Goal: Information Seeking & Learning: Learn about a topic

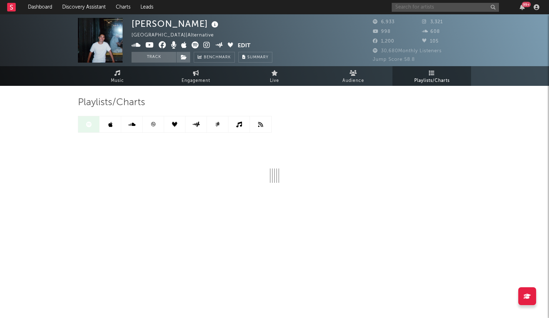
click at [407, 9] on input "text" at bounding box center [445, 7] width 107 height 9
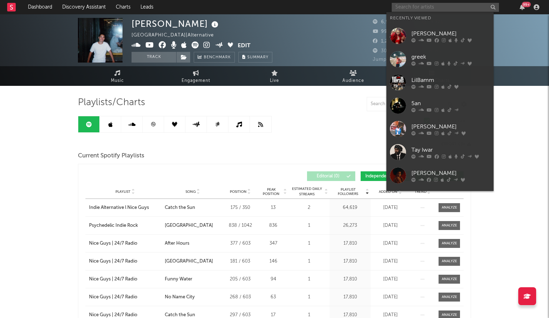
paste input "1300SAINT"
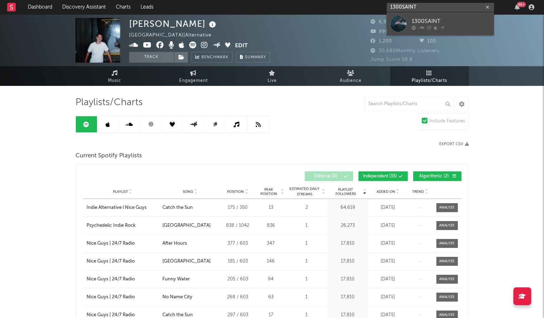
type input "1300SAINT"
click at [401, 25] on div at bounding box center [398, 24] width 16 height 16
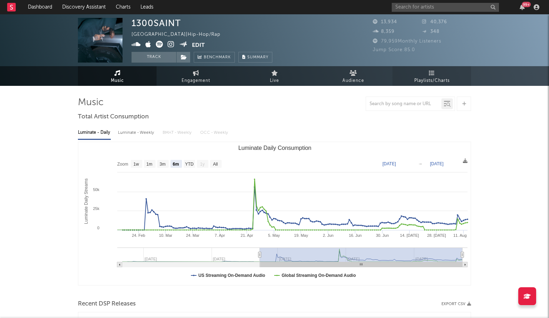
click at [432, 76] on span "Playlists/Charts" at bounding box center [431, 80] width 35 height 9
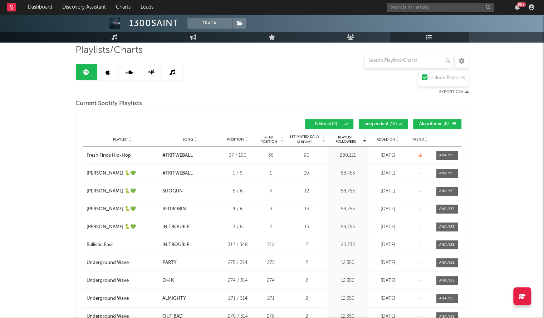
scroll to position [53, 0]
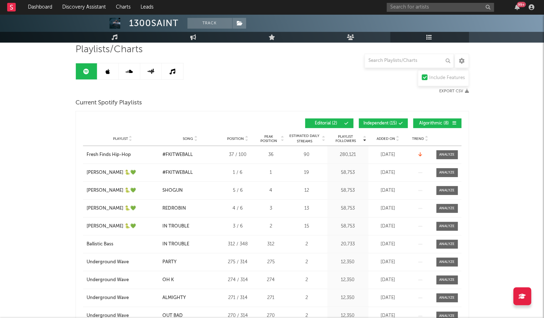
click at [377, 139] on span "Added On" at bounding box center [385, 139] width 19 height 4
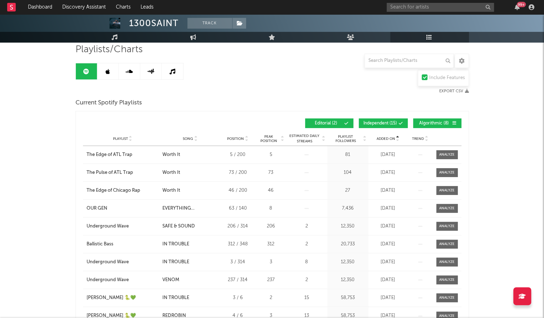
click at [377, 139] on span "Added On" at bounding box center [385, 139] width 19 height 4
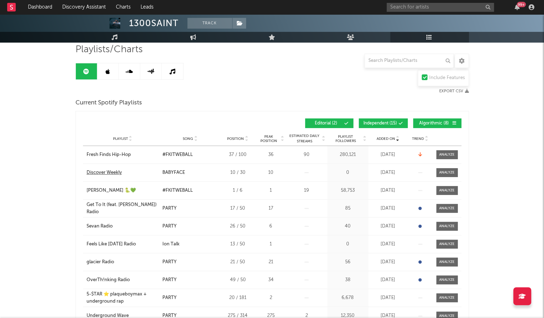
drag, startPoint x: 107, startPoint y: 175, endPoint x: 94, endPoint y: 171, distance: 14.0
click at [94, 171] on div "Playlist Discover Weekly City Song BABYFACE Position 10 / 30 Peak Position 10 E…" at bounding box center [272, 173] width 378 height 18
click at [95, 170] on div "Discover Weekly" at bounding box center [103, 172] width 35 height 7
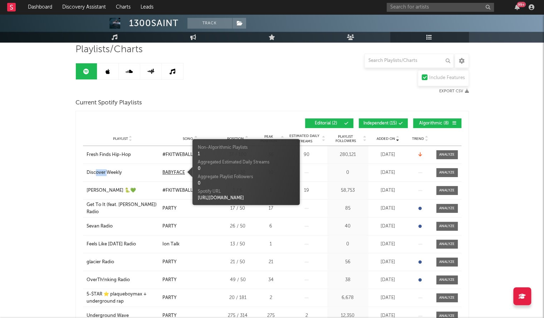
click at [179, 173] on div "BABYFACE" at bounding box center [173, 172] width 23 height 7
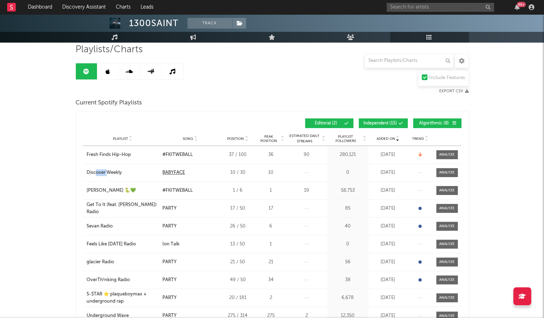
click at [175, 170] on div "BABYFACE" at bounding box center [173, 172] width 23 height 7
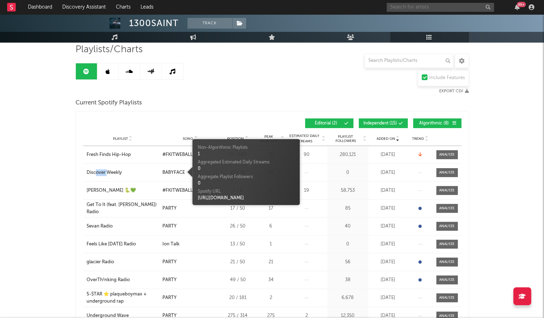
click at [413, 9] on input "text" at bounding box center [439, 7] width 107 height 9
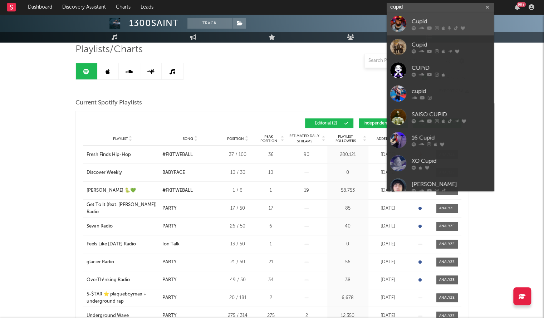
type input "cupid"
click at [458, 20] on div "Cupid" at bounding box center [450, 21] width 79 height 9
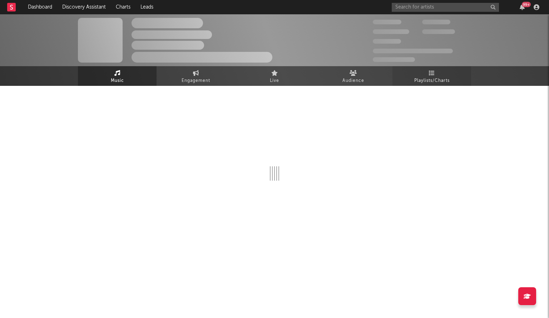
click at [429, 77] on span "Playlists/Charts" at bounding box center [431, 80] width 35 height 9
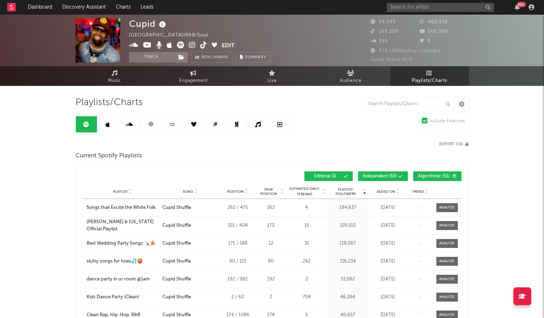
click at [387, 193] on div "Added On" at bounding box center [388, 191] width 36 height 5
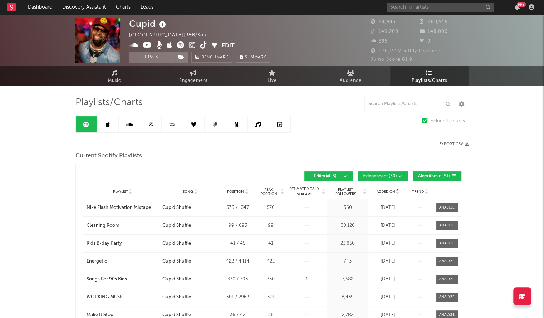
click at [383, 187] on div "Playlist City Song Position Peak Position Estimated Daily Streams Playlist Foll…" at bounding box center [272, 191] width 378 height 14
click at [380, 199] on div "Playlist Nike Flash Motivation Mixtape City Song Cupid Shuffle Position 576 / 1…" at bounding box center [272, 208] width 378 height 18
click at [429, 10] on input "text" at bounding box center [439, 7] width 107 height 9
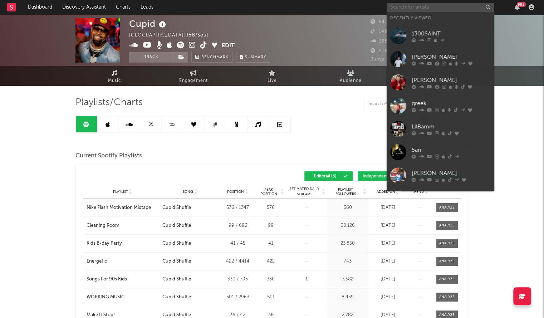
paste input "[PERSON_NAME]"
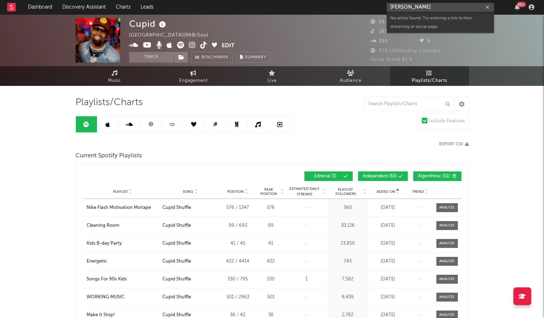
drag, startPoint x: 438, startPoint y: 9, endPoint x: 366, endPoint y: 15, distance: 72.4
paste input "WhoGotTheAux"
type input "WhoGotTheAux"
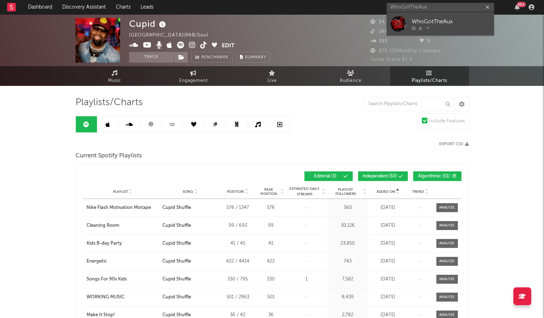
click at [408, 30] on link "WhoGotTheAux" at bounding box center [439, 23] width 107 height 23
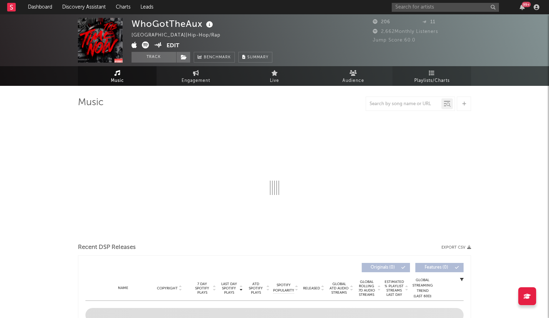
click at [421, 82] on span "Playlists/Charts" at bounding box center [431, 80] width 35 height 9
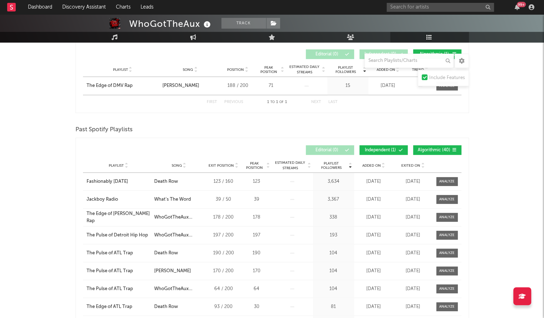
scroll to position [122, 0]
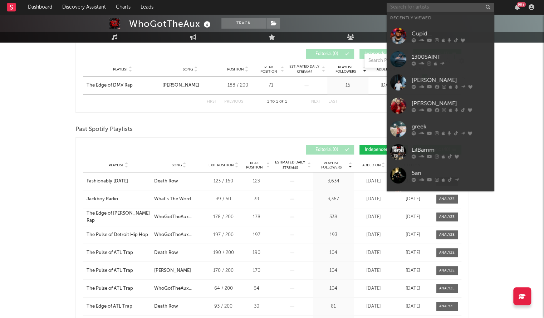
click at [415, 7] on input "text" at bounding box center [439, 7] width 107 height 9
paste input "[PERSON_NAME]"
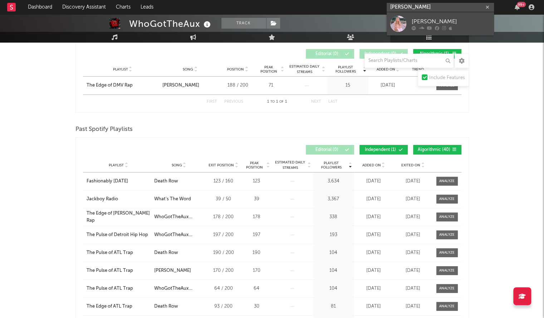
type input "[PERSON_NAME]"
click at [417, 23] on div "[PERSON_NAME]" at bounding box center [450, 21] width 79 height 9
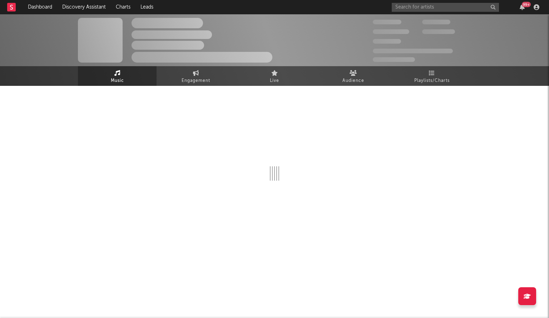
select select "6m"
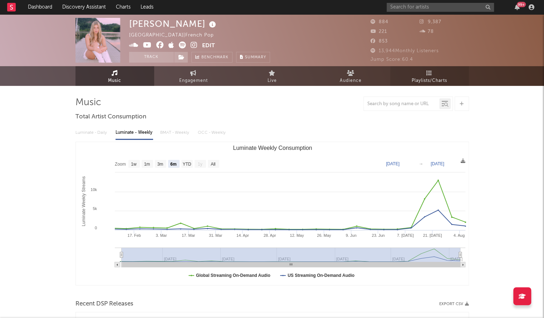
click at [427, 78] on span "Playlists/Charts" at bounding box center [428, 80] width 35 height 9
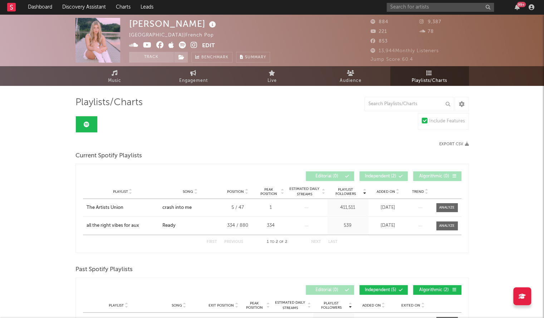
scroll to position [179, 0]
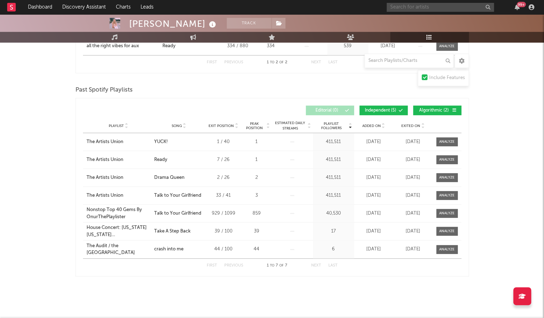
click at [405, 6] on input "text" at bounding box center [439, 7] width 107 height 9
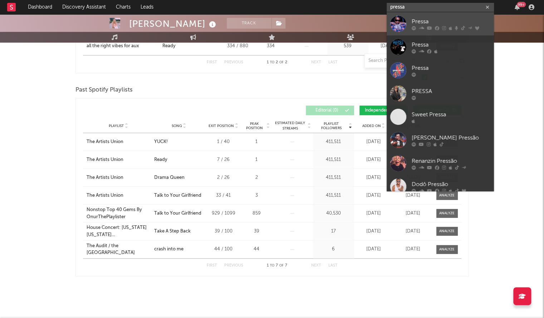
type input "pressa"
click at [403, 22] on div at bounding box center [398, 24] width 16 height 16
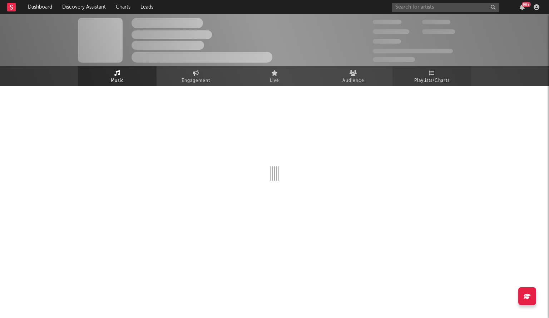
click at [426, 85] on link "Playlists/Charts" at bounding box center [431, 76] width 79 height 20
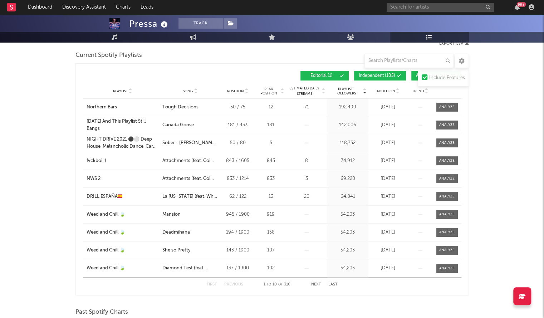
scroll to position [101, 0]
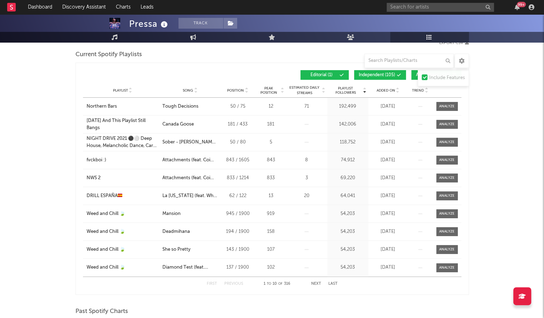
click at [382, 88] on span "Added On" at bounding box center [385, 90] width 19 height 4
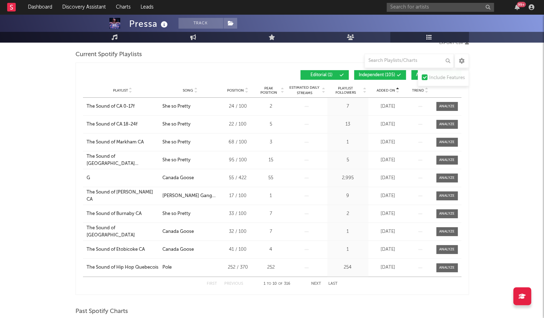
click at [382, 88] on span "Added On" at bounding box center [385, 90] width 19 height 4
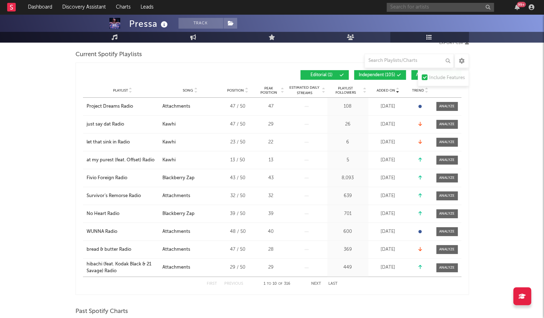
click at [437, 6] on input "text" at bounding box center [439, 7] width 107 height 9
paste input "Imon Soleil"
type input "Imon Soleil"
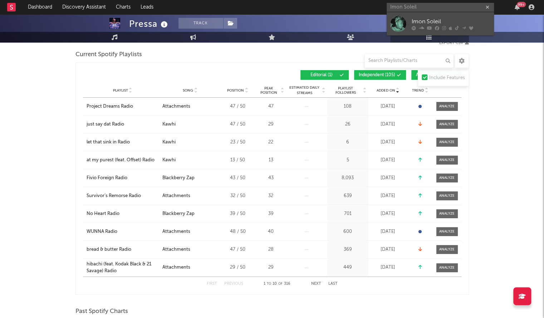
click at [400, 23] on div at bounding box center [398, 24] width 16 height 16
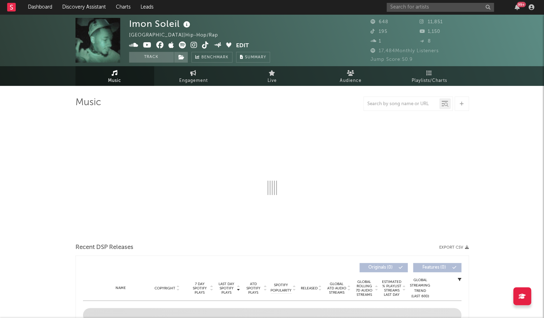
click at [429, 63] on div "Jump Score: 50.9" at bounding box center [419, 59] width 98 height 9
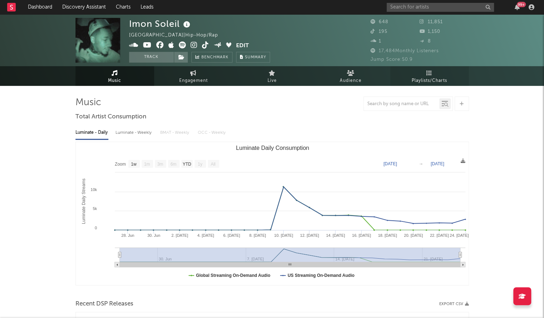
click at [429, 73] on icon at bounding box center [429, 73] width 6 height 6
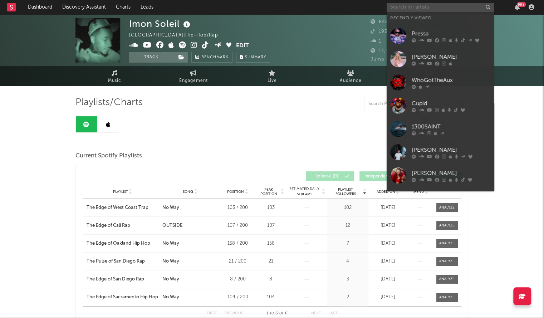
click at [410, 7] on input "text" at bounding box center [439, 7] width 107 height 9
paste input "Projectile"
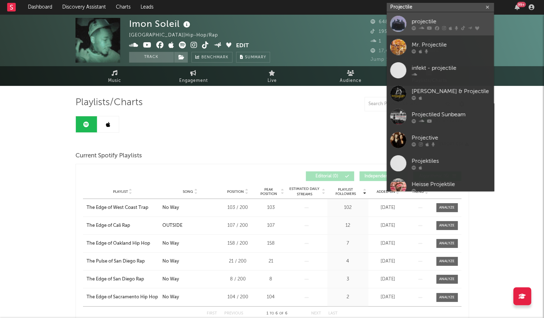
type input "Projectile"
click at [396, 26] on div at bounding box center [398, 24] width 16 height 16
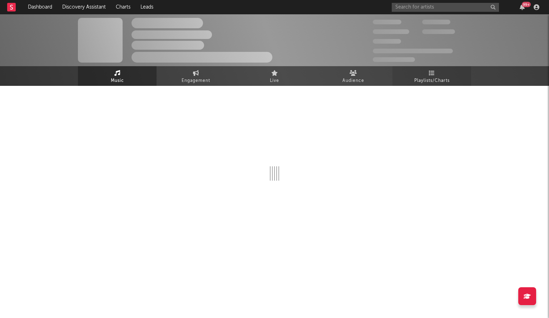
click at [432, 76] on span "Playlists/Charts" at bounding box center [431, 80] width 35 height 9
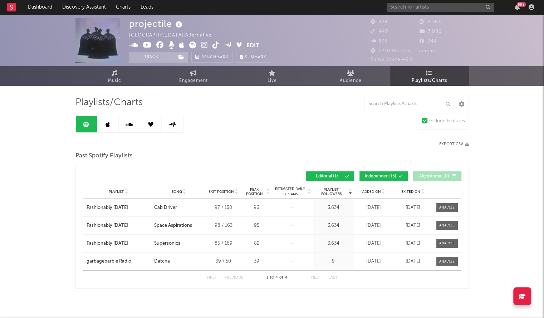
click at [371, 189] on div "Added On" at bounding box center [374, 191] width 36 height 5
click at [424, 8] on input "text" at bounding box center [439, 7] width 107 height 9
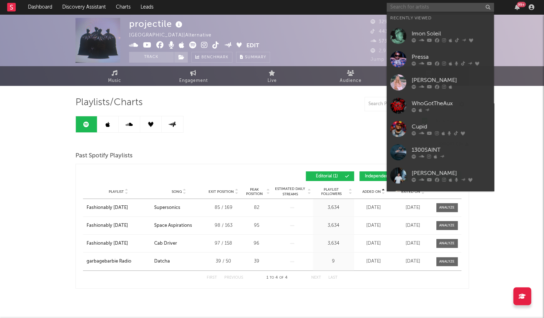
paste input "4Block Lil Mari"
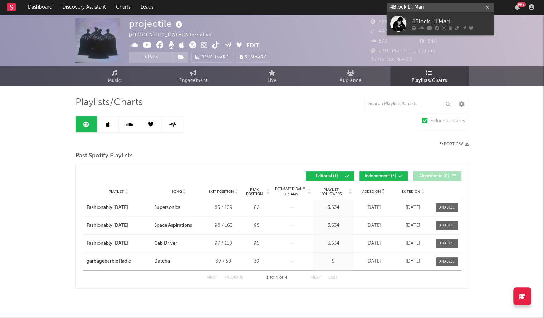
type input "4Block Lil Mari"
click at [397, 23] on div at bounding box center [398, 24] width 16 height 16
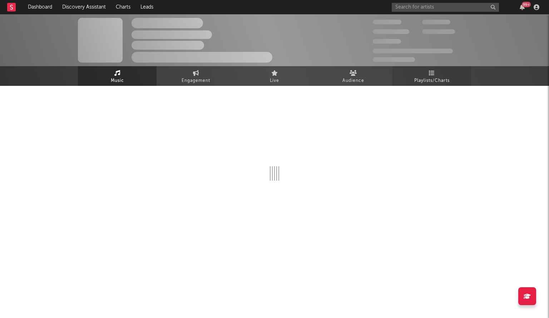
click at [415, 80] on span "Playlists/Charts" at bounding box center [431, 80] width 35 height 9
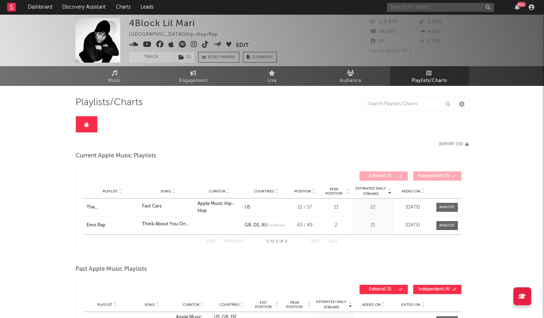
click at [420, 8] on input "text" at bounding box center [439, 7] width 107 height 9
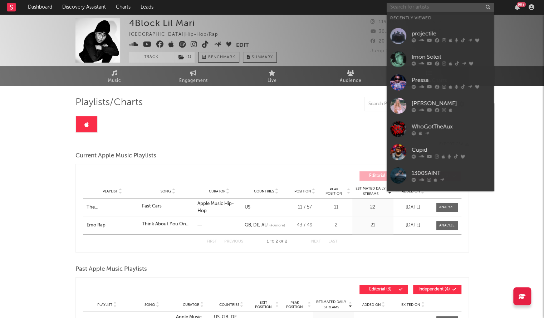
paste input "[PERSON_NAME]"
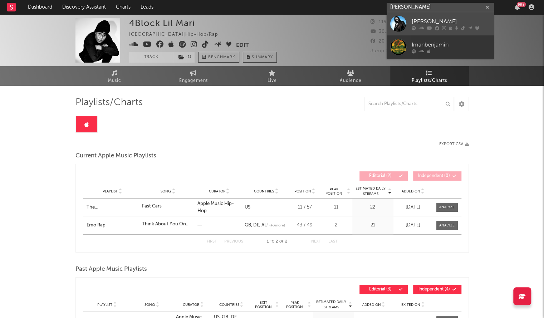
type input "[PERSON_NAME]"
click at [399, 28] on div at bounding box center [398, 24] width 16 height 16
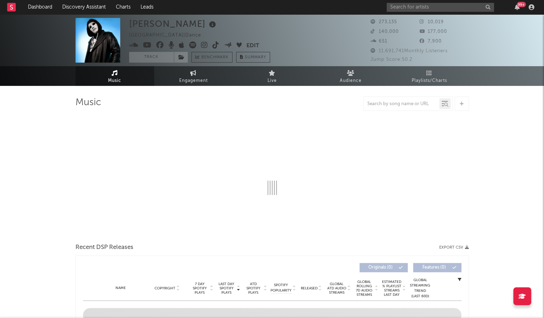
select select "6m"
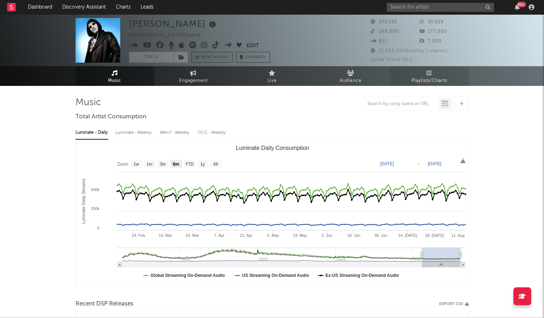
click at [431, 75] on icon at bounding box center [429, 73] width 6 height 6
